Goal: Transaction & Acquisition: Purchase product/service

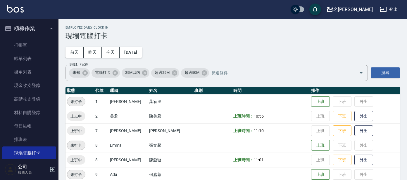
scroll to position [73, 0]
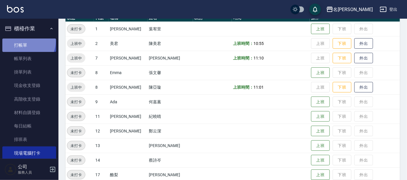
click at [25, 41] on link "打帳單" at bounding box center [29, 45] width 54 height 13
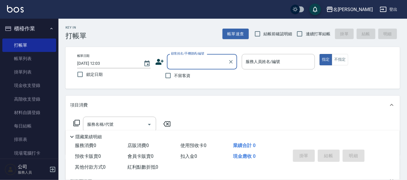
drag, startPoint x: 192, startPoint y: 60, endPoint x: 194, endPoint y: 35, distance: 24.3
click at [192, 60] on input "顧客姓名/手機號碼/編號" at bounding box center [197, 62] width 56 height 10
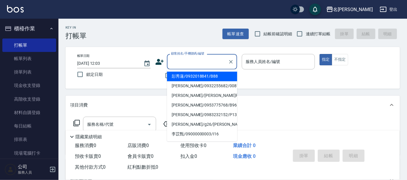
type input "ㄕ"
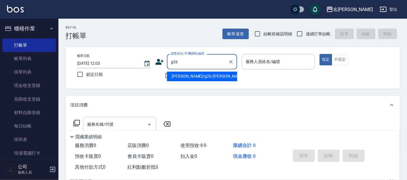
type input "[PERSON_NAME]/g26/[PERSON_NAME]"
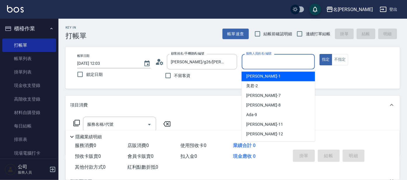
click at [261, 59] on input "服務人員姓名/編號" at bounding box center [278, 62] width 68 height 10
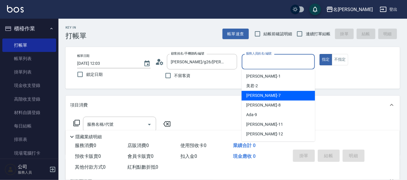
click at [252, 99] on div "[PERSON_NAME] -7" at bounding box center [277, 96] width 73 height 10
type input "[PERSON_NAME]-7"
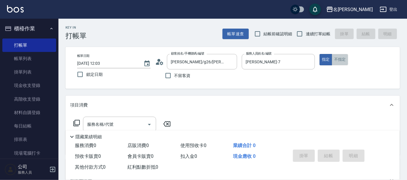
click at [339, 64] on button "不指定" at bounding box center [340, 59] width 16 height 11
click at [76, 122] on icon at bounding box center [76, 123] width 7 height 7
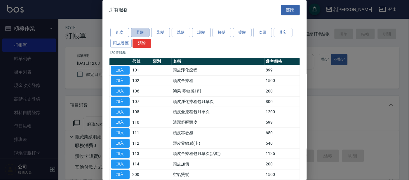
click at [140, 32] on button "剪髮" at bounding box center [140, 32] width 19 height 9
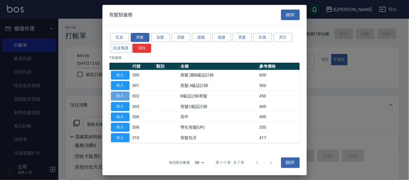
click at [124, 96] on button "加入" at bounding box center [120, 96] width 19 height 9
type input "B級設計師剪髮(302)"
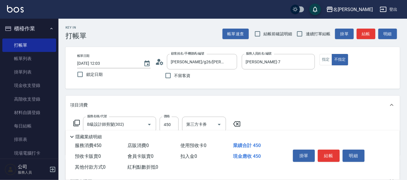
click at [326, 147] on div "掛單 結帳 明細" at bounding box center [328, 156] width 76 height 18
click at [327, 151] on button "結帳" at bounding box center [328, 156] width 22 height 12
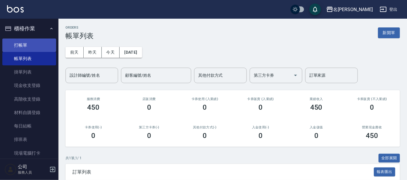
click at [43, 47] on link "打帳單" at bounding box center [29, 45] width 54 height 13
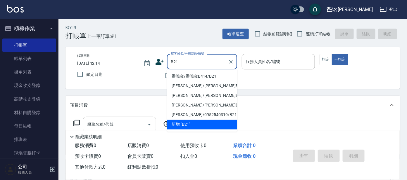
click at [187, 122] on li "新增 "B21"" at bounding box center [202, 125] width 70 height 10
type input "B21"
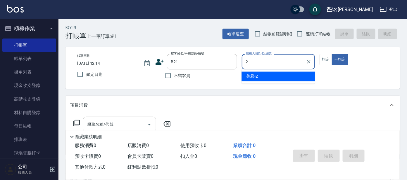
type input "2"
type button "false"
type input "美君-2"
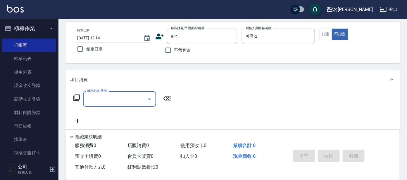
scroll to position [36, 0]
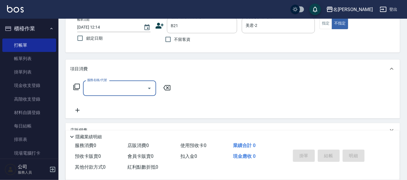
click at [76, 87] on icon at bounding box center [76, 87] width 7 height 7
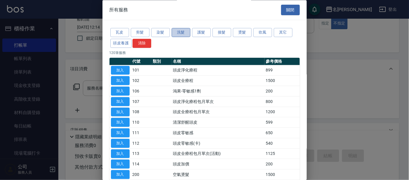
click at [185, 35] on button "洗髮" at bounding box center [181, 32] width 19 height 9
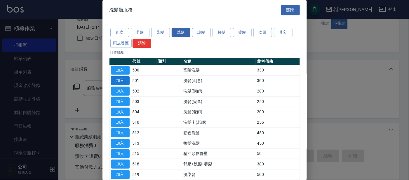
click at [121, 80] on button "加入" at bounding box center [120, 81] width 19 height 9
type input "洗髮(創意)(501)"
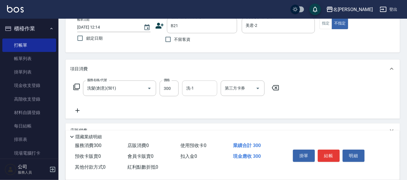
click at [191, 91] on input "洗-1" at bounding box center [200, 88] width 30 height 10
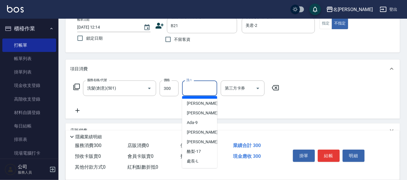
scroll to position [48, 0]
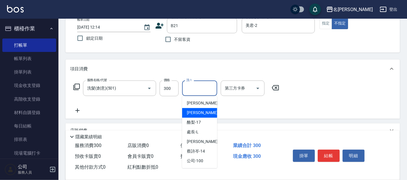
click at [203, 114] on span "[PERSON_NAME] -13" at bounding box center [205, 113] width 37 height 6
type input "[PERSON_NAME]-13"
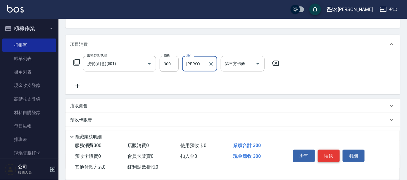
scroll to position [73, 0]
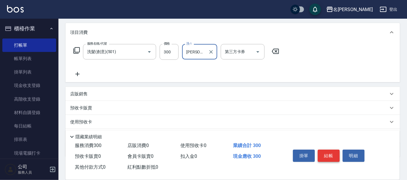
click at [327, 158] on button "結帳" at bounding box center [328, 156] width 22 height 12
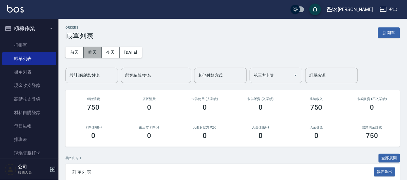
click at [93, 55] on button "昨天" at bounding box center [93, 52] width 18 height 11
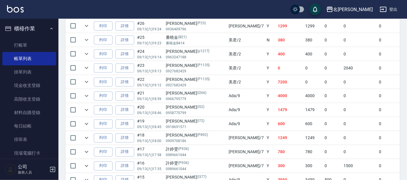
scroll to position [176, 0]
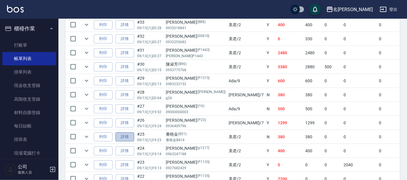
click at [124, 136] on link "詳情" at bounding box center [124, 137] width 19 height 9
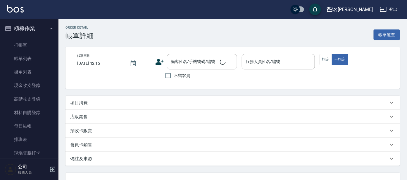
type input "[DATE] 19:23"
type input "美君-2"
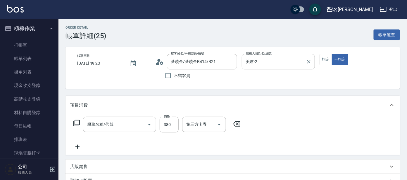
type input "番曉金/番曉金B414/B21"
type input "舒壓+洗髮+養髮(518)"
click at [207, 59] on input "番曉金/番曉金B414/B21" at bounding box center [197, 62] width 56 height 10
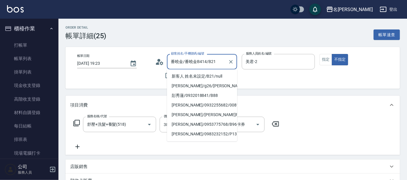
drag, startPoint x: 207, startPoint y: 59, endPoint x: 165, endPoint y: 56, distance: 41.6
click at [165, 56] on div "顧客姓名/手機號碼/編號 番曉金/番曉金B414/B21 顧客姓名/手機號碼/編號" at bounding box center [196, 61] width 82 height 15
click at [233, 62] on icon "Clear" at bounding box center [231, 62] width 6 height 6
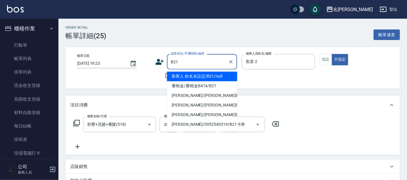
click at [208, 76] on li "新客人 姓名未設定/B21/null" at bounding box center [202, 77] width 70 height 10
type input "新客人 姓名未設定/B21/null"
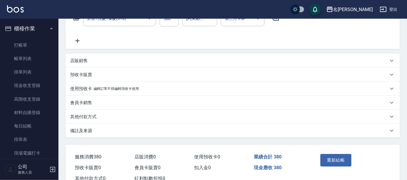
scroll to position [125, 0]
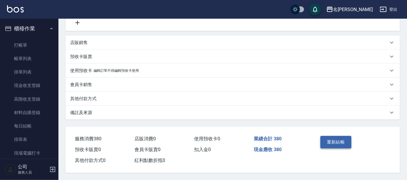
click at [341, 140] on button "重新結帳" at bounding box center [335, 142] width 31 height 12
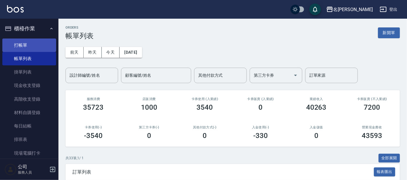
click at [35, 42] on link "打帳單" at bounding box center [29, 45] width 54 height 13
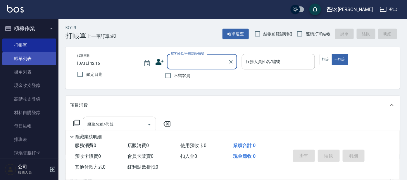
click at [42, 55] on link "帳單列表" at bounding box center [29, 58] width 54 height 13
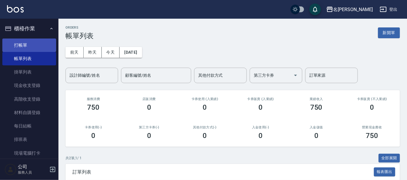
click at [27, 41] on link "打帳單" at bounding box center [29, 45] width 54 height 13
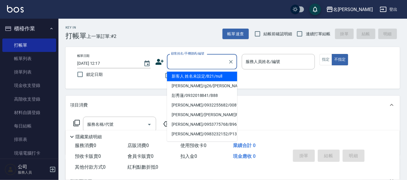
click at [188, 61] on input "顧客姓名/手機號碼/編號" at bounding box center [197, 62] width 56 height 10
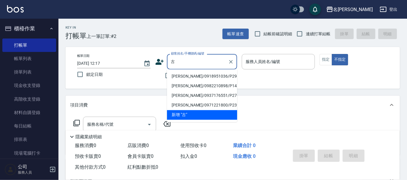
click at [209, 79] on li "[PERSON_NAME]/0918951036/P2984" at bounding box center [202, 77] width 70 height 10
type input "[PERSON_NAME]/0918951036/P2984"
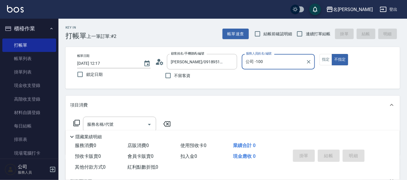
type input "公司 -100"
click at [322, 58] on button "指定" at bounding box center [325, 59] width 13 height 11
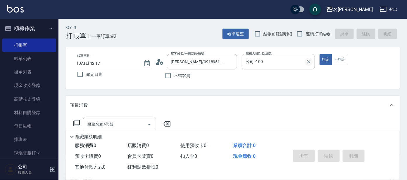
click at [309, 63] on icon "Clear" at bounding box center [309, 62] width 6 height 6
click at [289, 62] on input "服務人員姓名/編號" at bounding box center [278, 62] width 68 height 10
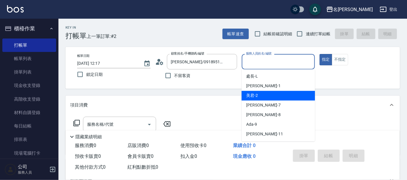
click at [281, 98] on div "美君 -2" at bounding box center [277, 96] width 73 height 10
type input "美君-2"
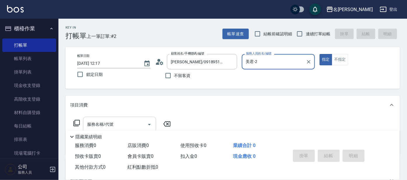
click at [120, 124] on input "服務名稱/代號" at bounding box center [115, 124] width 59 height 10
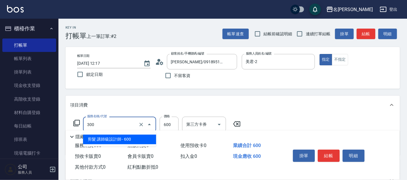
click at [116, 121] on input "300" at bounding box center [111, 124] width 51 height 10
click at [113, 138] on span "剪髮 講師級設計師 - 600" at bounding box center [119, 140] width 73 height 10
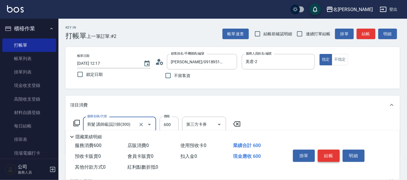
type input "剪髮 講師級設計師(300)"
click at [330, 156] on button "結帳" at bounding box center [328, 156] width 22 height 12
